Goal: Obtain resource: Obtain resource

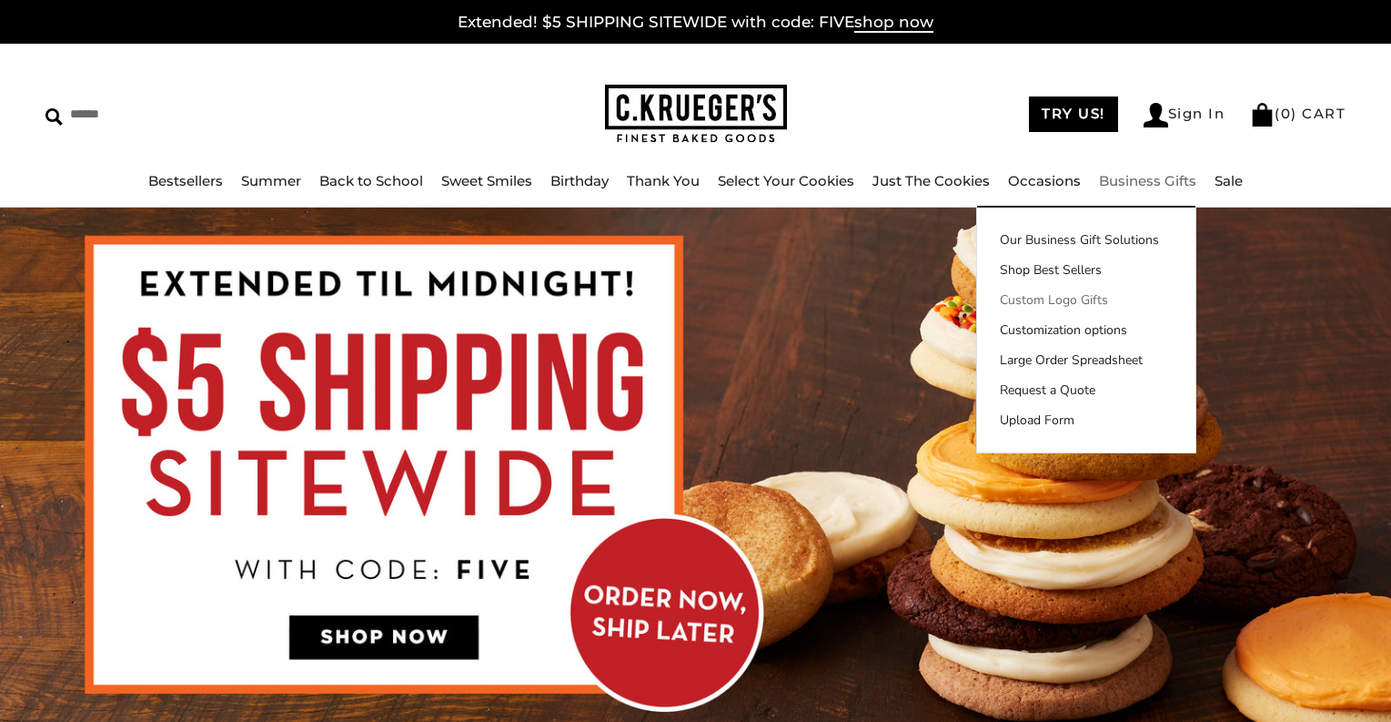
click at [1059, 298] on link "Custom Logo Gifts" at bounding box center [1086, 299] width 218 height 19
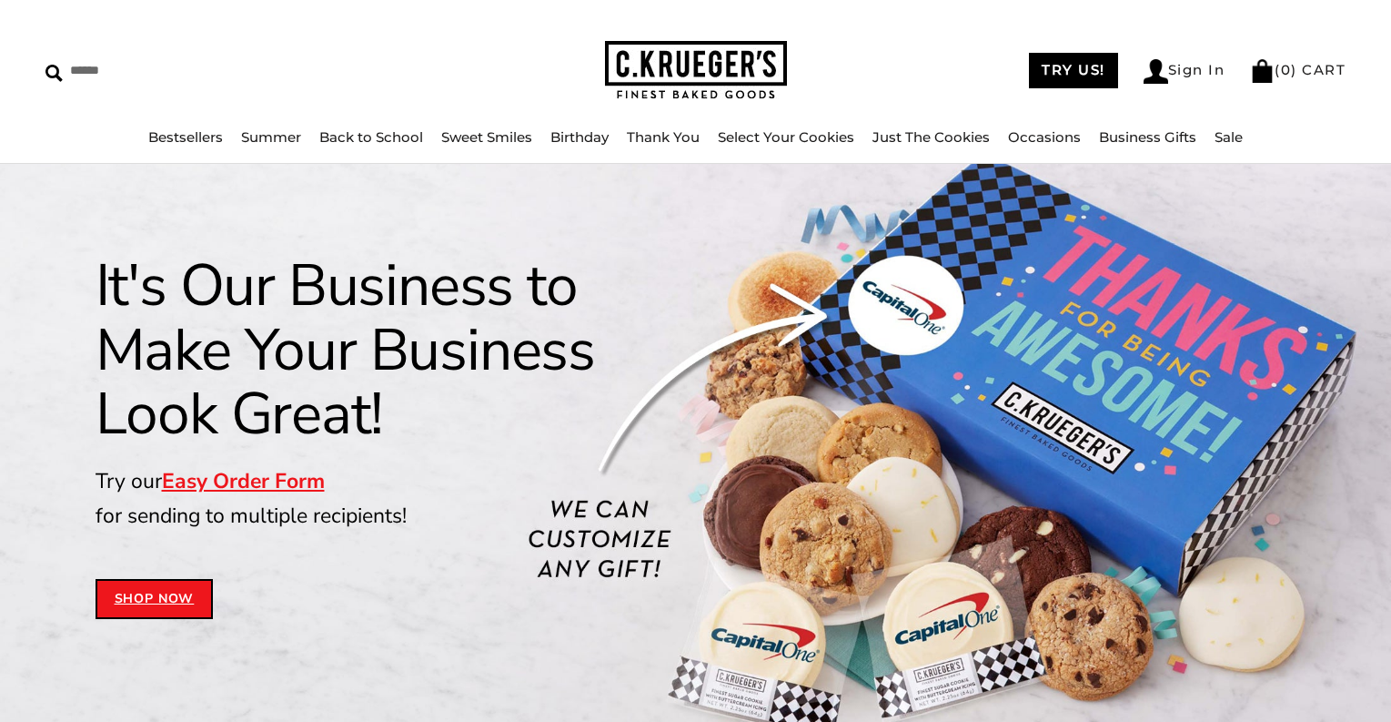
click at [146, 594] on link "Shop Now" at bounding box center [155, 599] width 118 height 40
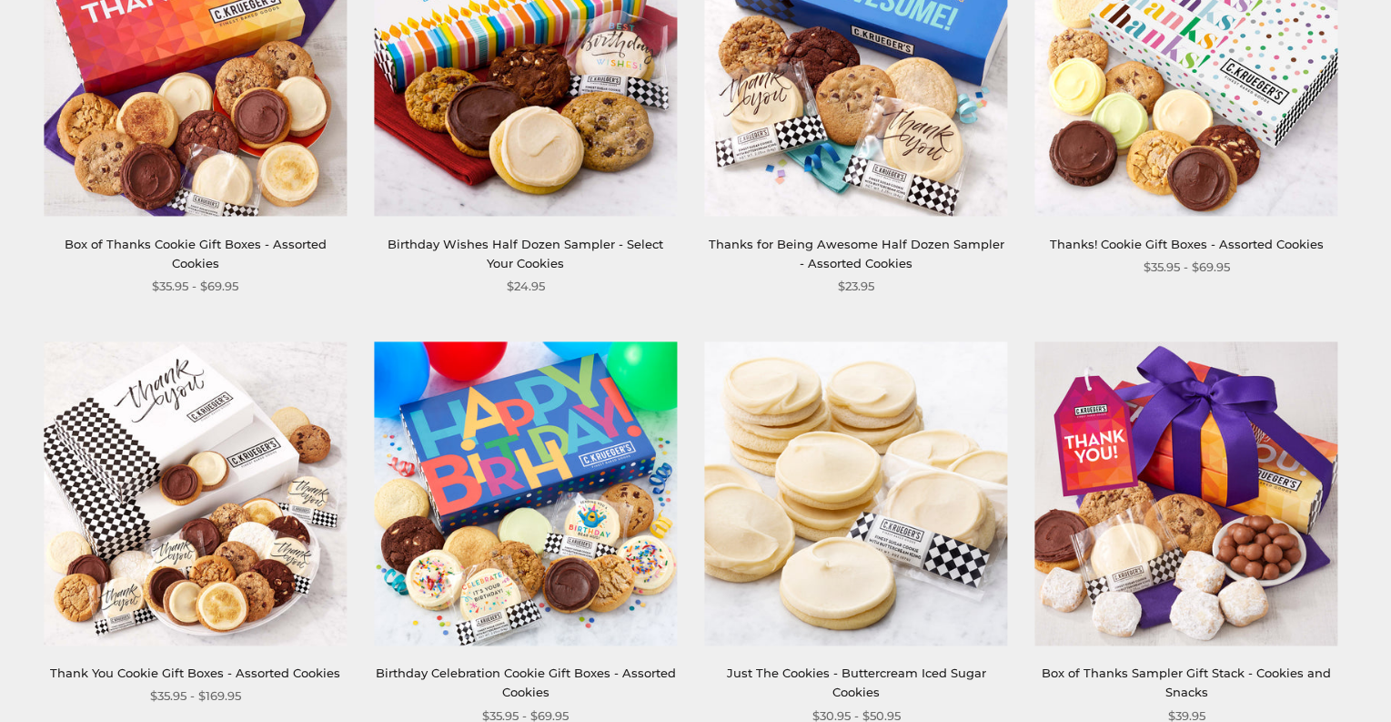
scroll to position [819, 0]
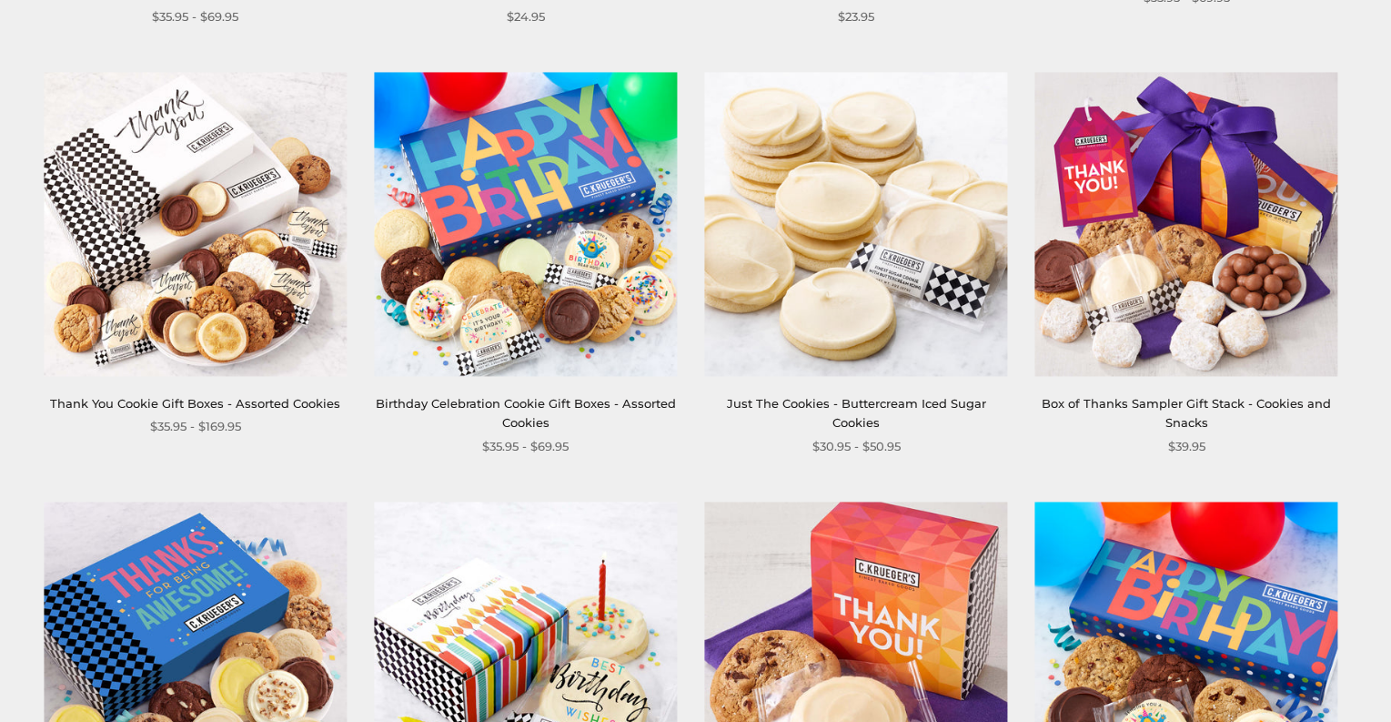
click at [828, 291] on img at bounding box center [855, 224] width 303 height 303
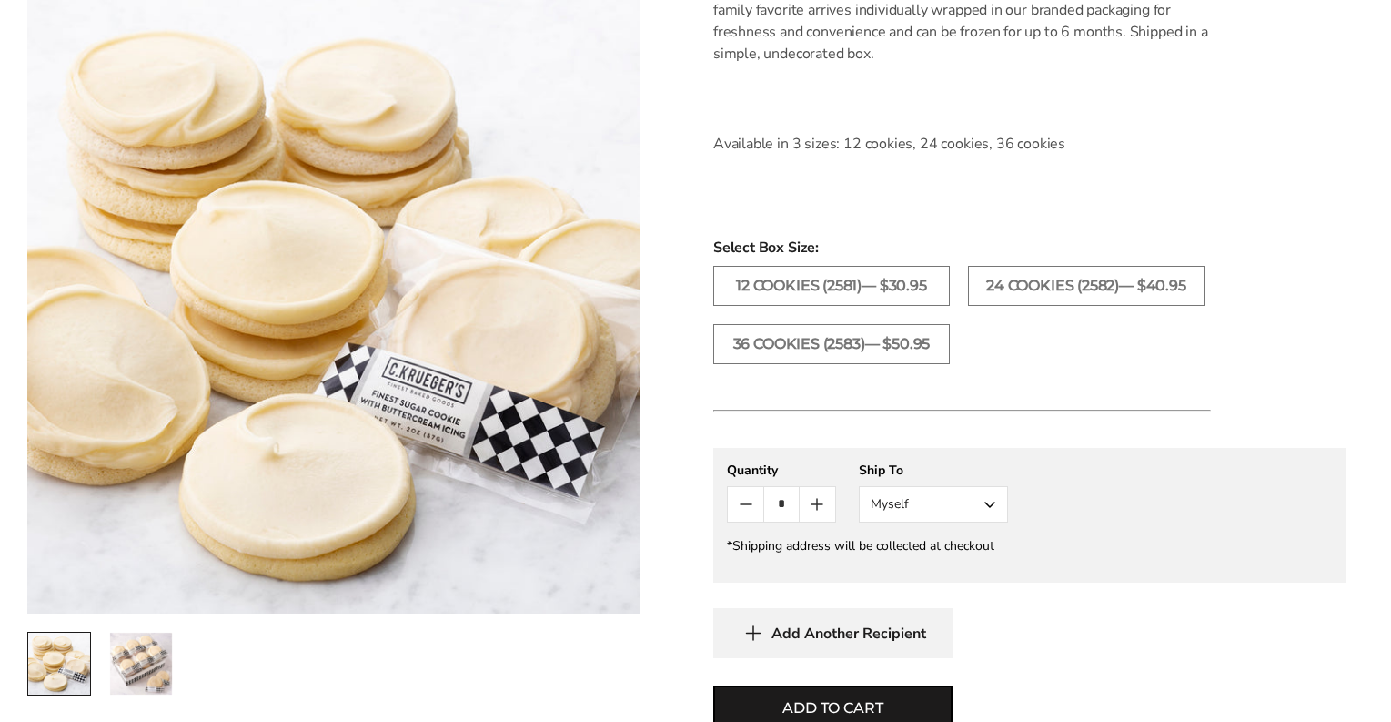
scroll to position [728, 0]
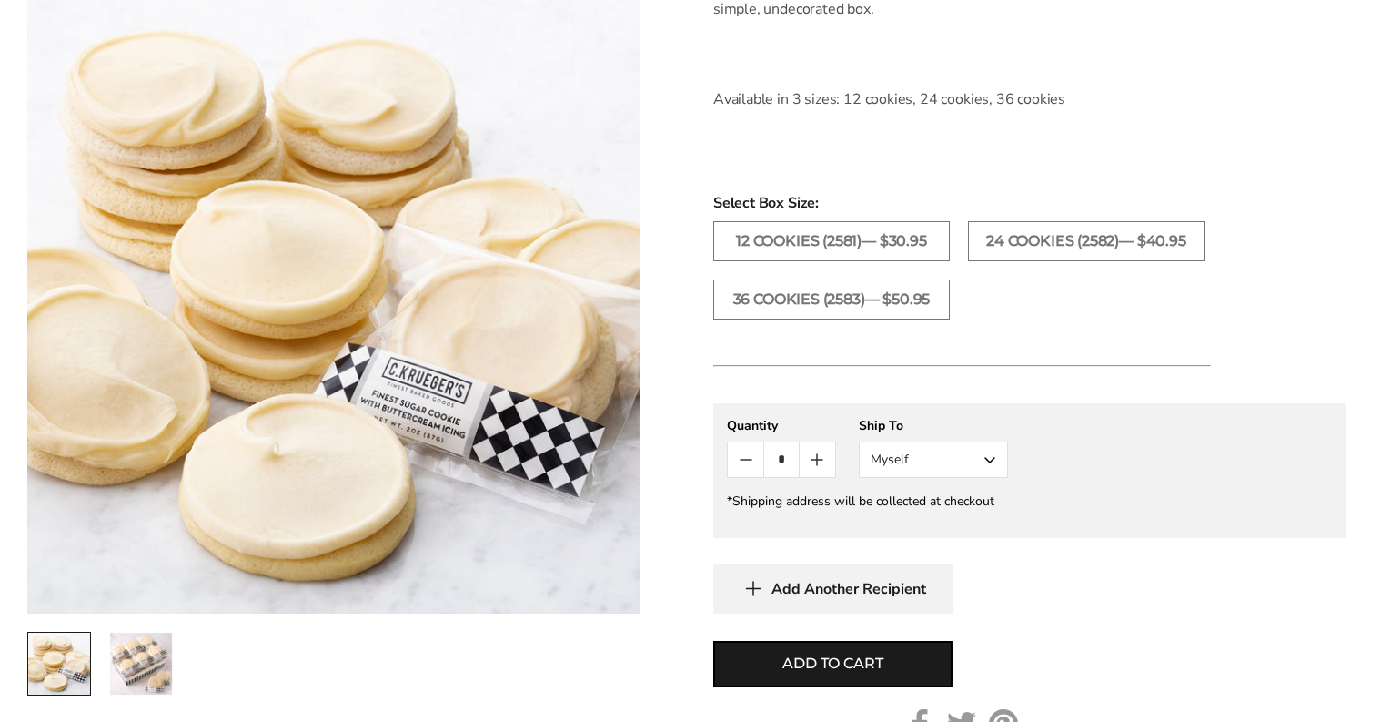
click at [138, 641] on img "2 / 2" at bounding box center [141, 663] width 62 height 62
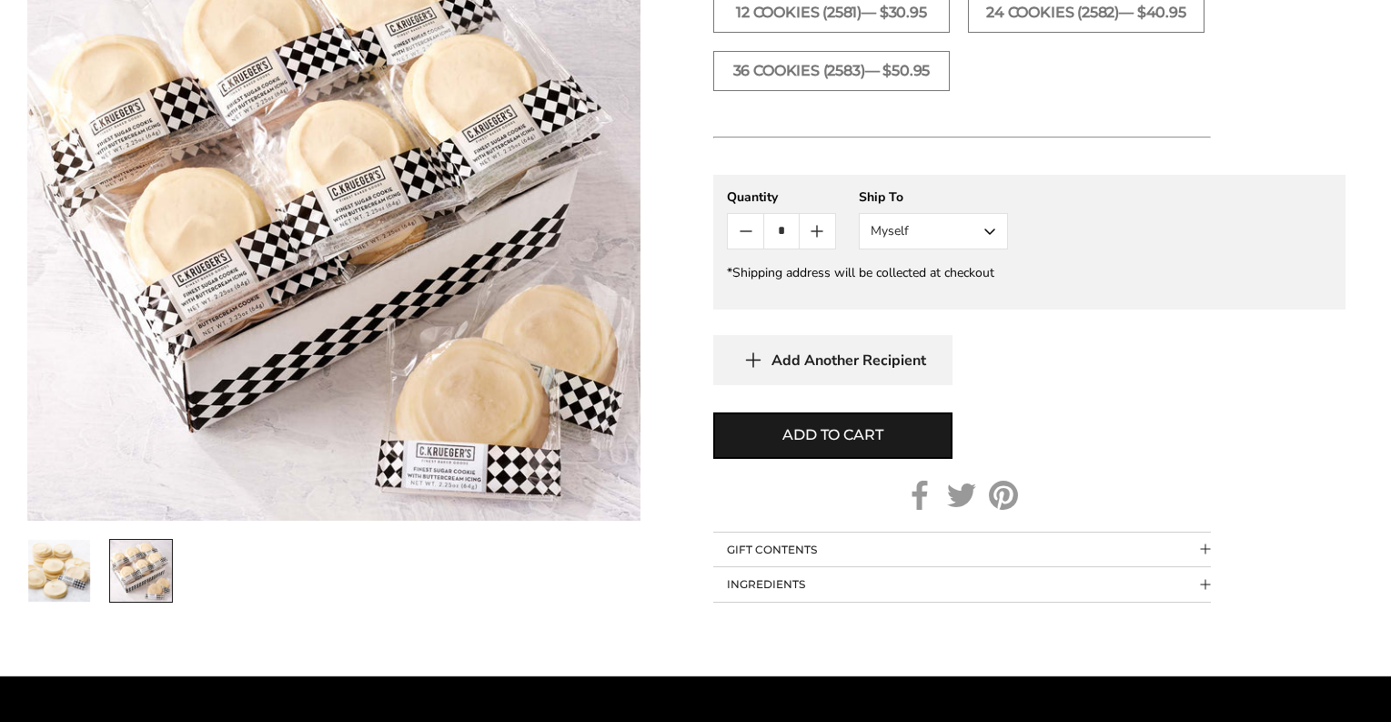
scroll to position [1183, 0]
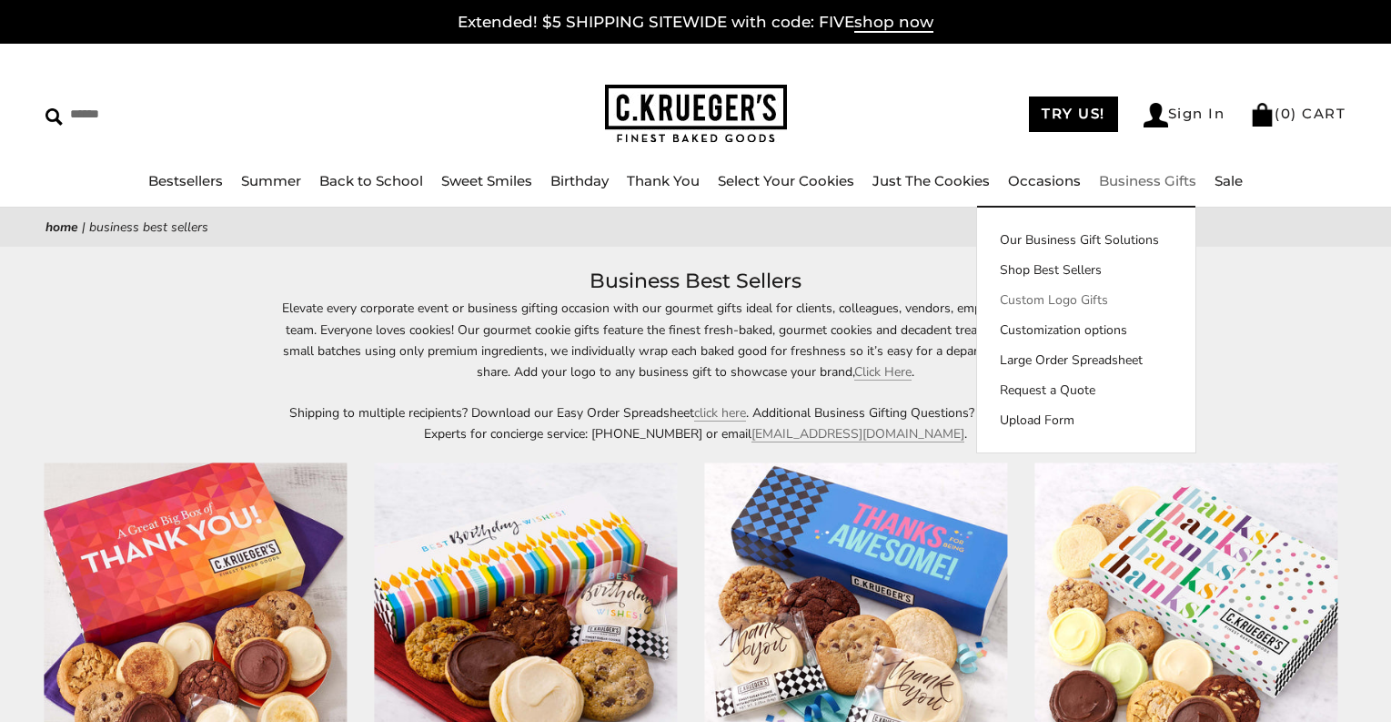
click at [1077, 298] on link "Custom Logo Gifts" at bounding box center [1086, 299] width 218 height 19
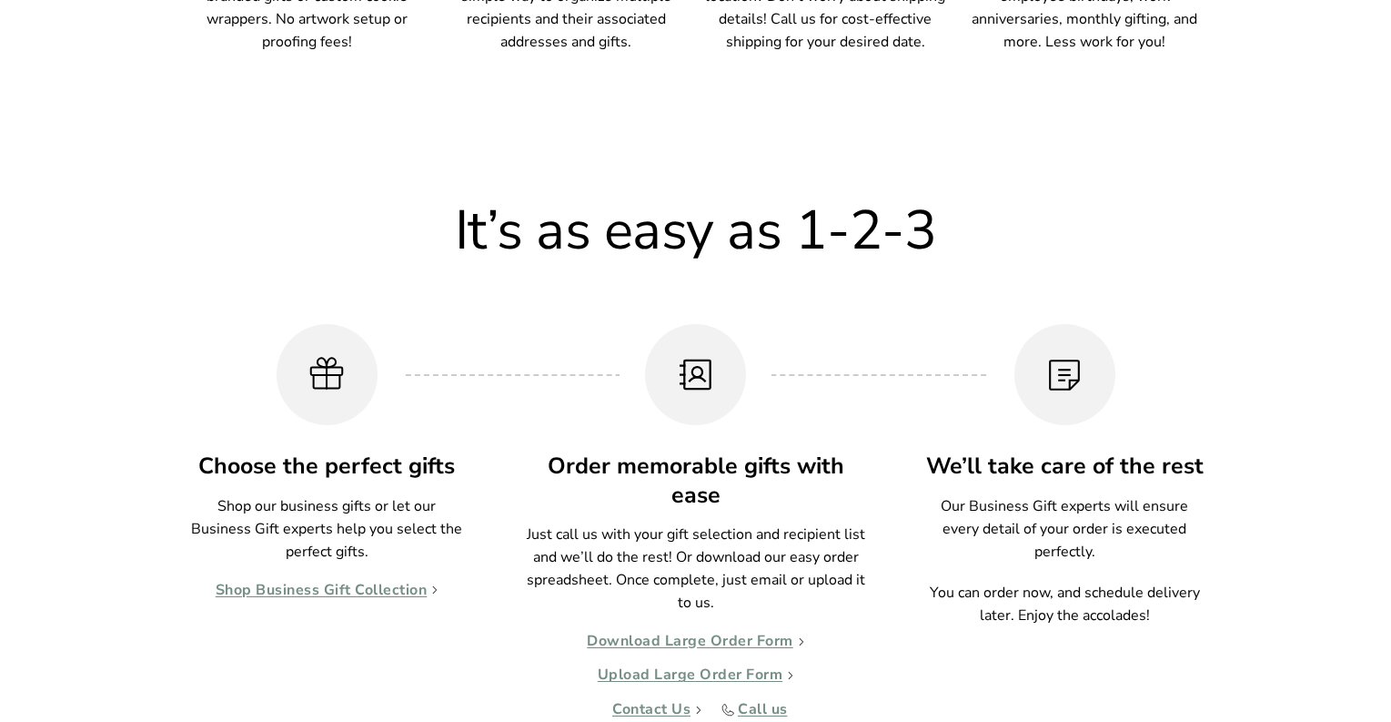
scroll to position [1513, 0]
click at [680, 640] on link "Download Large Order Form" at bounding box center [695, 640] width 217 height 18
click at [139, 340] on div "It’s as easy as 1-2-3 Choose the perfect gifts Shop our business gifts or let o…" at bounding box center [695, 466] width 1391 height 717
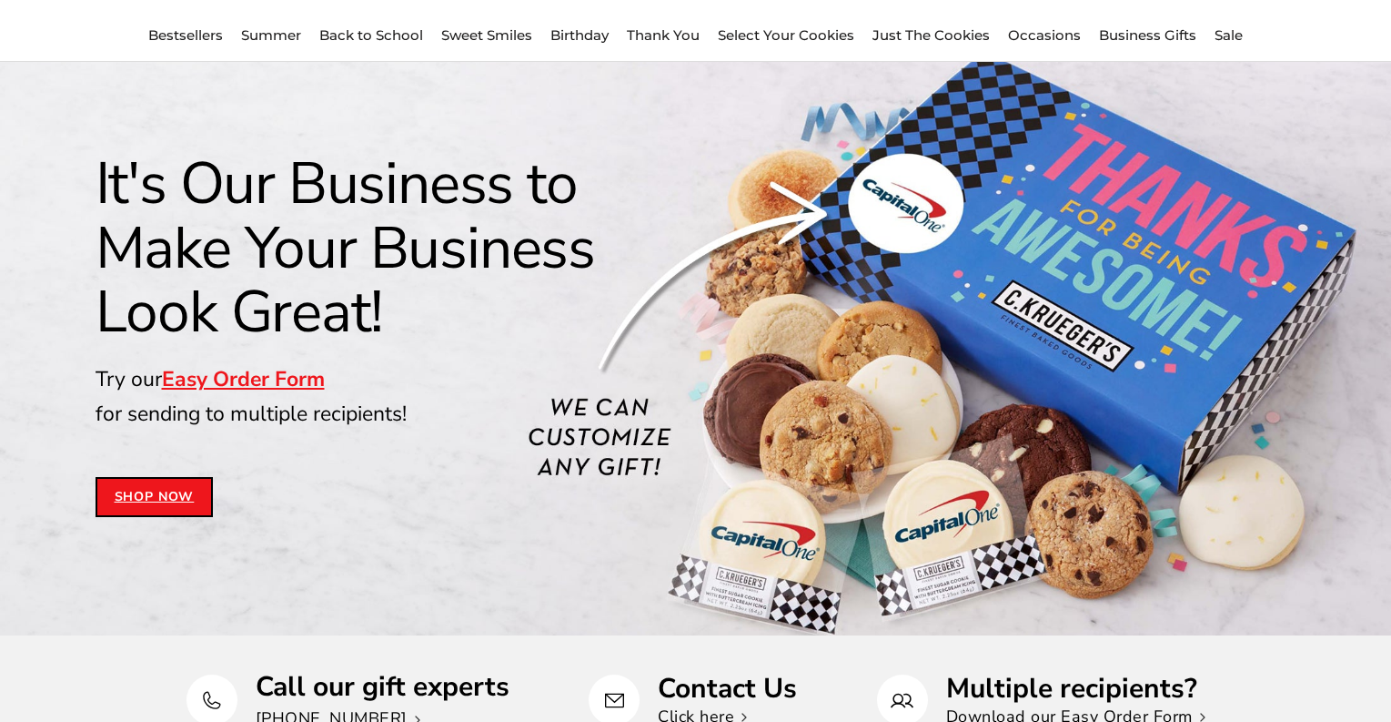
scroll to position [0, 0]
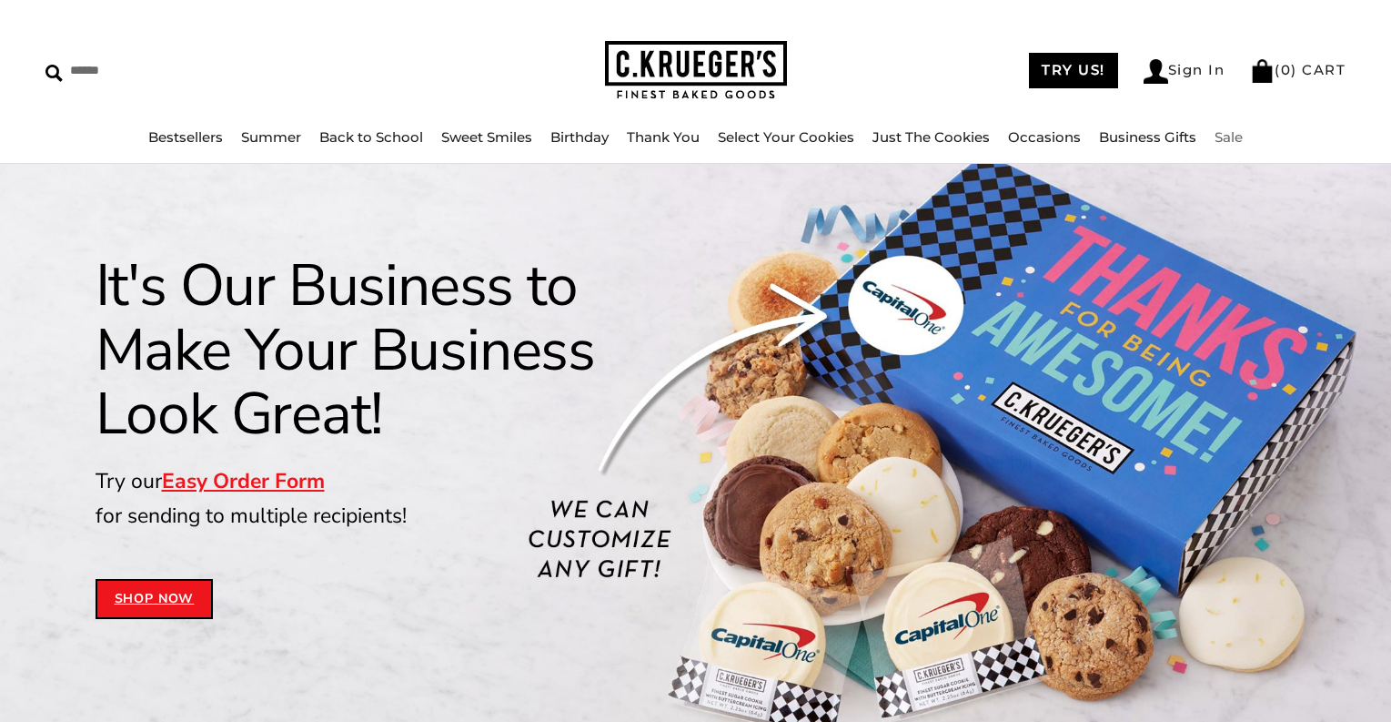
click at [1229, 137] on link "Sale" at bounding box center [1229, 136] width 28 height 17
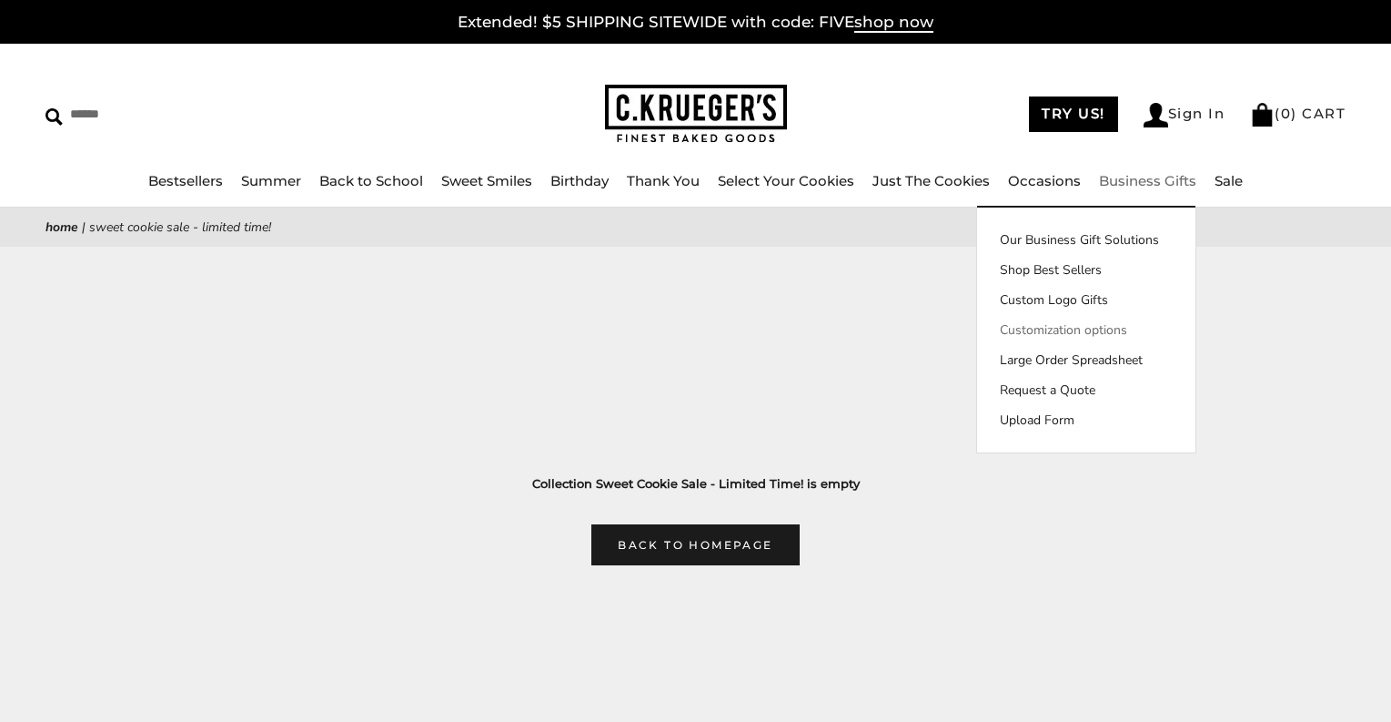
click at [1045, 320] on link "Customization options" at bounding box center [1086, 329] width 218 height 19
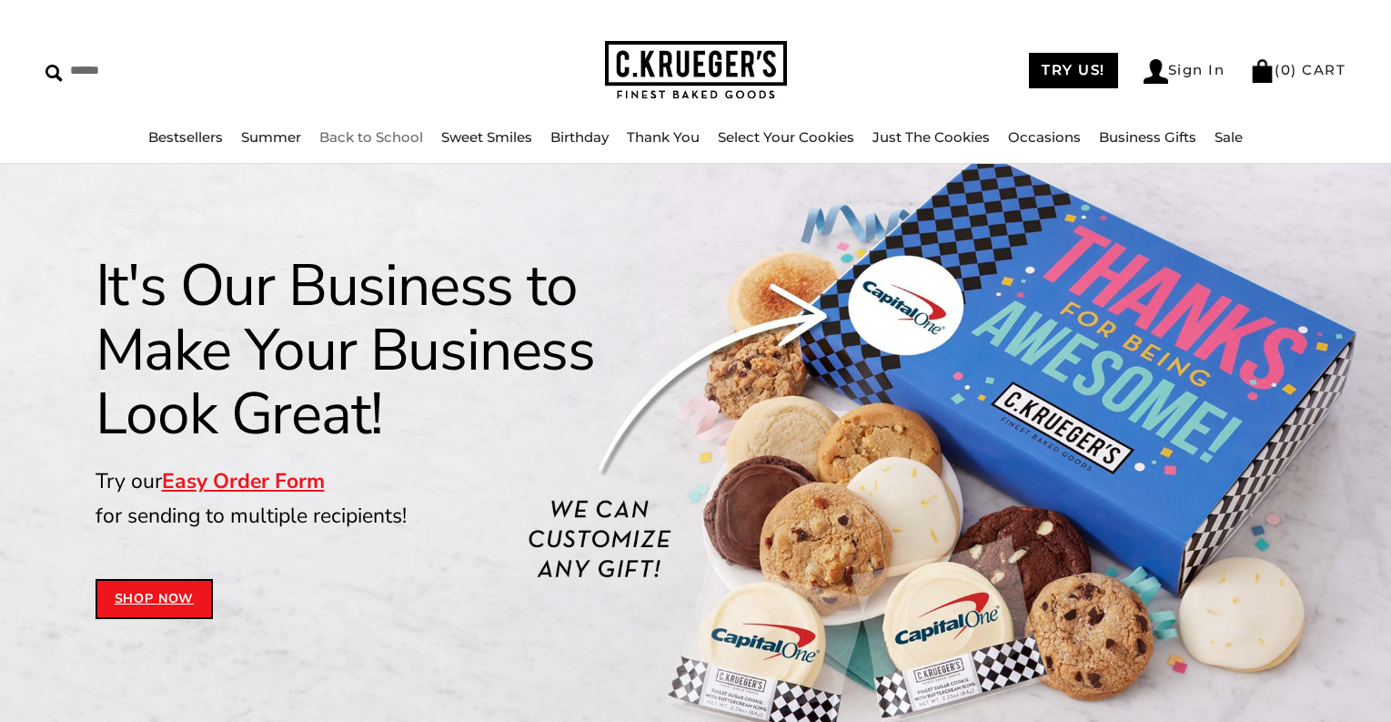
click at [734, 66] on img at bounding box center [696, 70] width 182 height 59
